Goal: Information Seeking & Learning: Learn about a topic

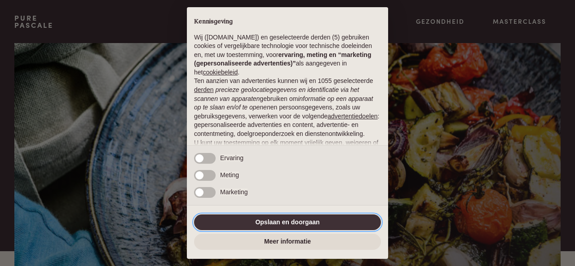
click at [301, 225] on button "Opslaan en doorgaan" at bounding box center [287, 223] width 187 height 16
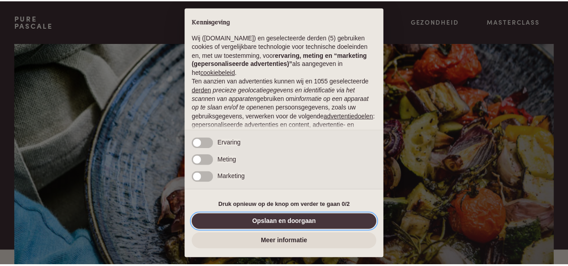
scroll to position [94, 0]
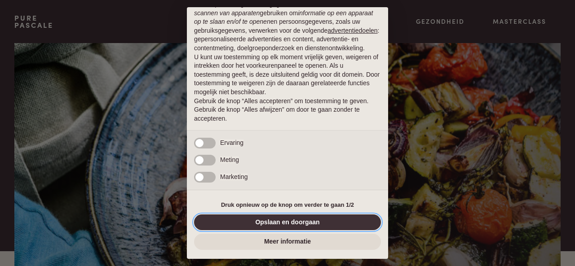
click at [307, 223] on button "Opslaan en doorgaan" at bounding box center [287, 223] width 187 height 16
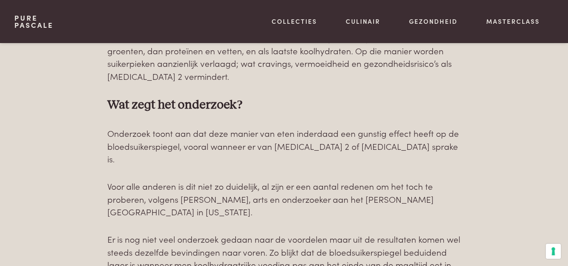
scroll to position [359, 0]
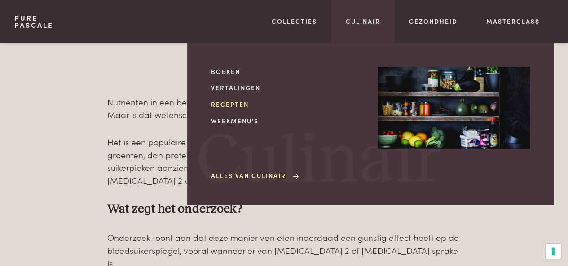
click at [240, 104] on link "Recepten" at bounding box center [287, 104] width 152 height 9
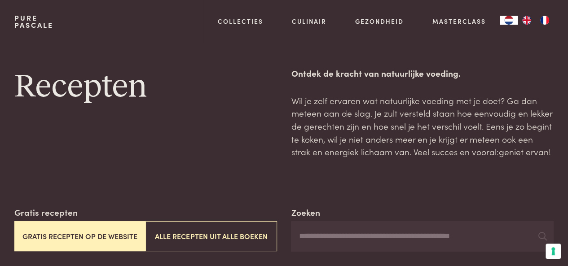
scroll to position [45, 0]
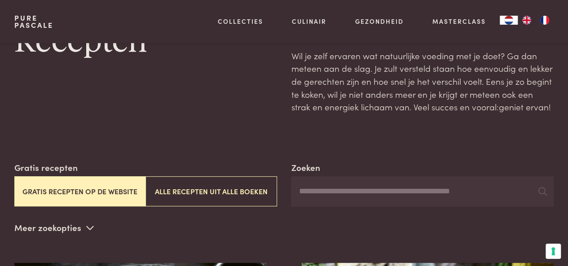
click at [108, 190] on button "Gratis recepten op de website" at bounding box center [79, 191] width 131 height 30
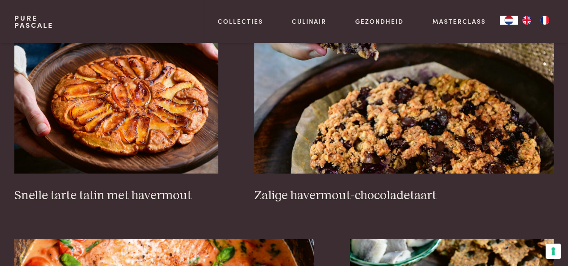
scroll to position [1328, 0]
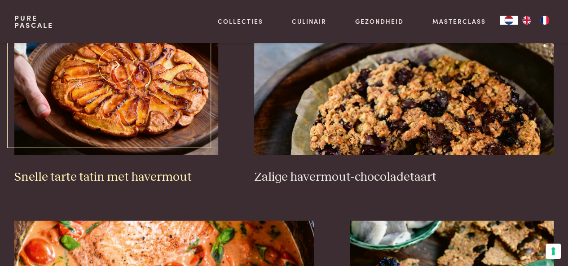
click at [116, 66] on img at bounding box center [116, 66] width 204 height 180
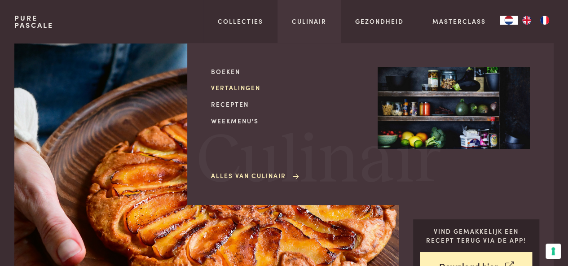
click at [248, 90] on link "Vertalingen" at bounding box center [287, 87] width 152 height 9
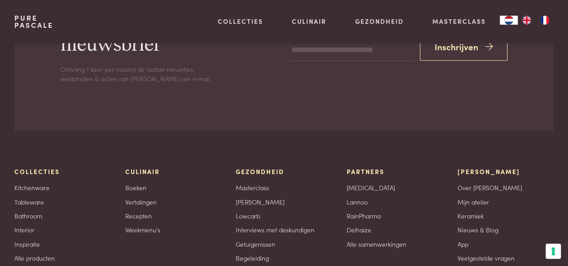
scroll to position [359, 0]
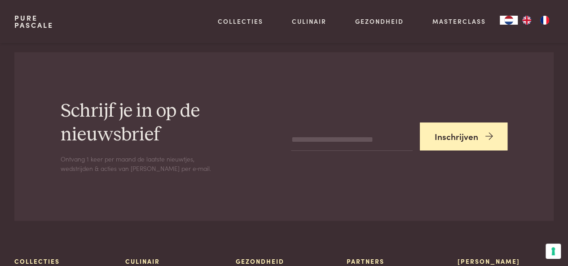
click at [463, 136] on button "Inschrijven" at bounding box center [464, 137] width 88 height 28
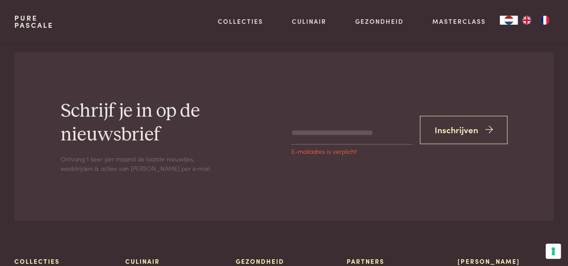
click at [376, 134] on input "email" at bounding box center [351, 134] width 121 height 22
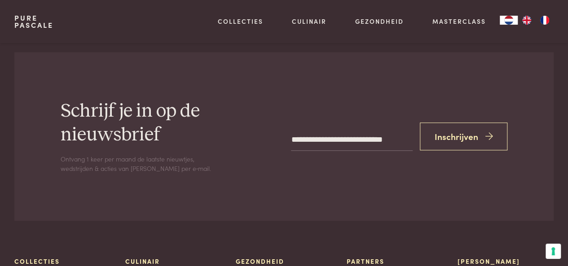
scroll to position [0, 4]
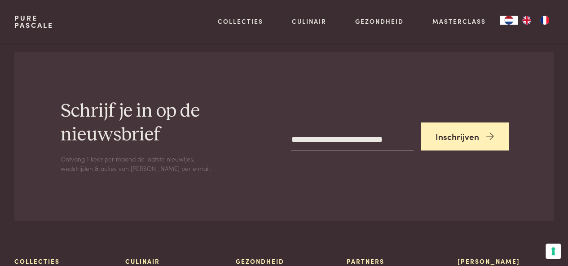
type input "**********"
click at [464, 140] on button "Inschrijven" at bounding box center [465, 137] width 88 height 28
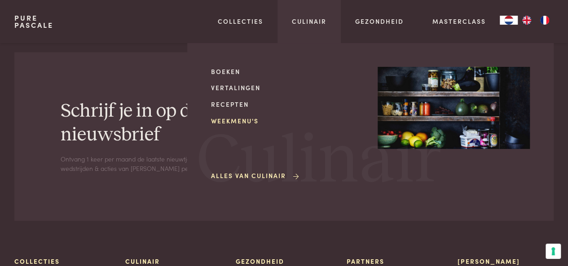
click at [235, 121] on link "Weekmenu's" at bounding box center [287, 120] width 152 height 9
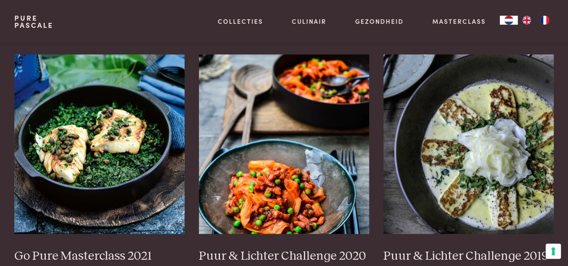
scroll to position [718, 0]
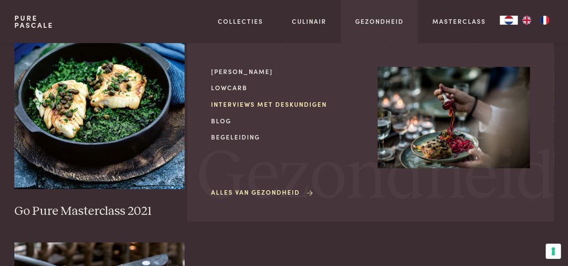
click at [253, 105] on link "Interviews met deskundigen" at bounding box center [287, 104] width 152 height 9
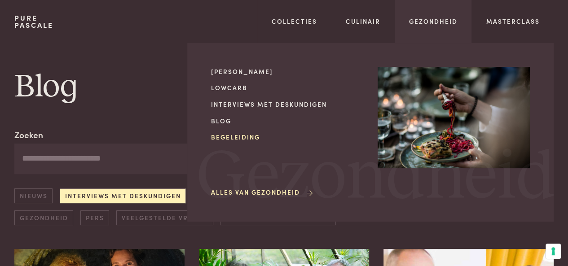
click at [222, 138] on link "Begeleiding" at bounding box center [287, 136] width 152 height 9
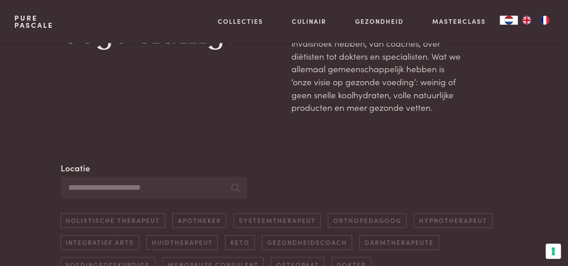
scroll to position [180, 0]
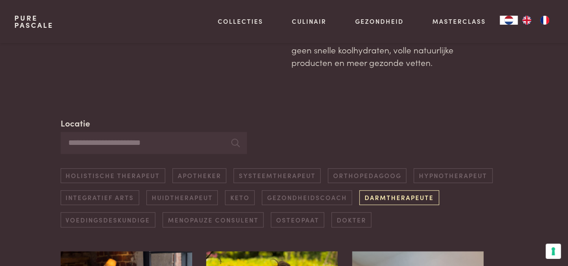
click at [411, 197] on link "Darmtherapeute" at bounding box center [398, 197] width 79 height 15
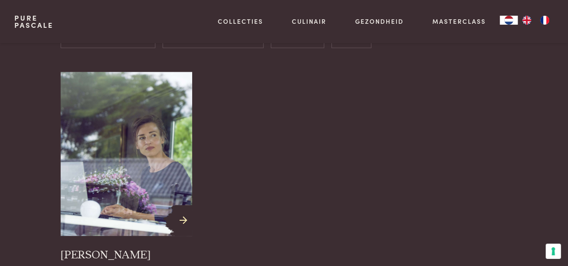
scroll to position [341, 0]
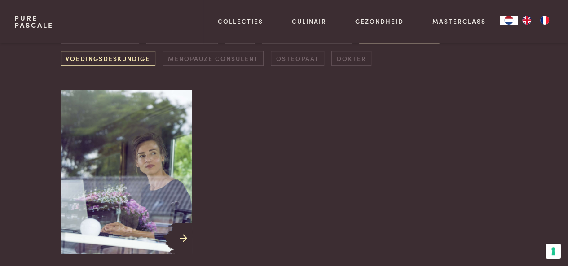
click at [131, 57] on link "Voedingsdeskundige" at bounding box center [108, 58] width 95 height 15
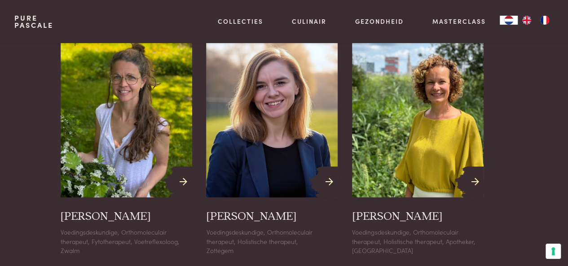
scroll to position [386, 0]
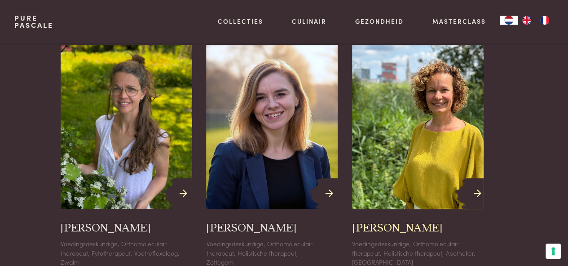
click at [478, 193] on icon at bounding box center [478, 193] width 8 height 13
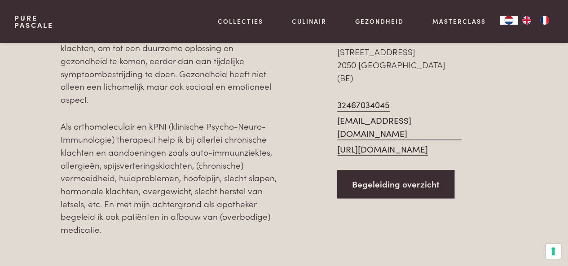
scroll to position [404, 0]
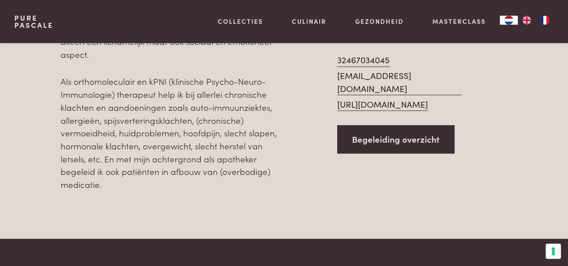
click at [400, 98] on link "[URL][DOMAIN_NAME]" at bounding box center [382, 104] width 91 height 13
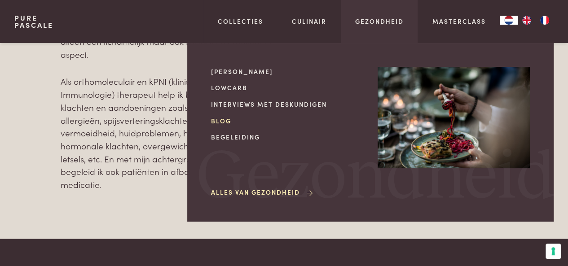
click at [225, 122] on link "Blog" at bounding box center [287, 120] width 152 height 9
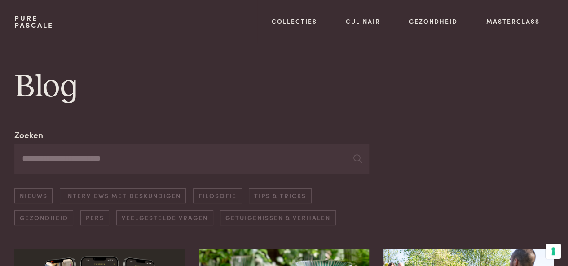
scroll to position [45, 0]
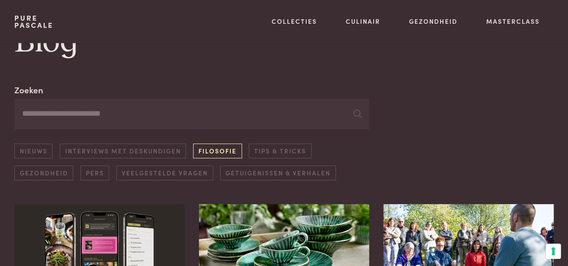
click at [211, 152] on link "Filosofie" at bounding box center [217, 151] width 48 height 15
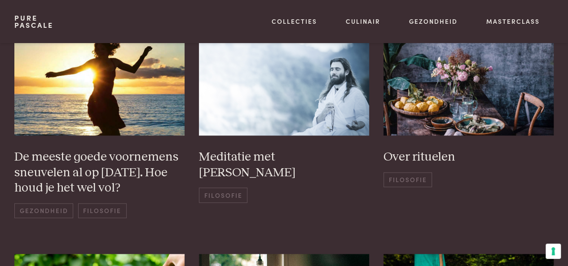
scroll to position [443, 0]
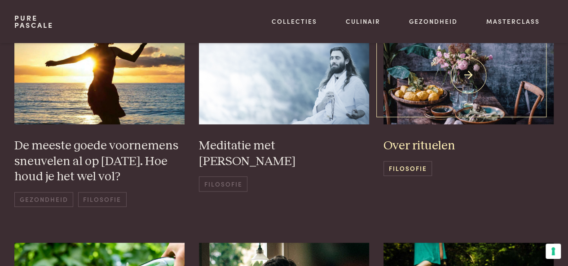
click at [406, 165] on span "Filosofie" at bounding box center [407, 168] width 48 height 15
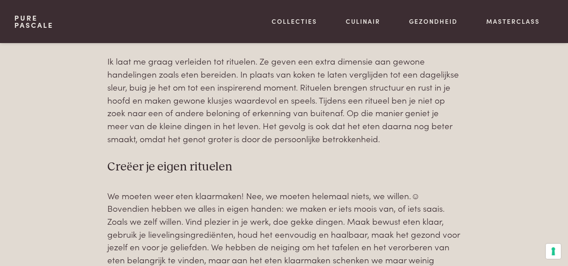
scroll to position [359, 0]
